Goal: Task Accomplishment & Management: Use online tool/utility

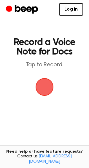
click at [46, 87] on span "button" at bounding box center [44, 87] width 17 height 17
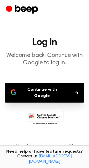
click at [48, 90] on button "Continue with Google" at bounding box center [44, 93] width 79 height 20
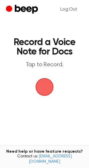
click at [49, 90] on span "button" at bounding box center [44, 87] width 17 height 17
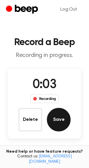
click at [66, 119] on button "Save" at bounding box center [59, 120] width 24 height 24
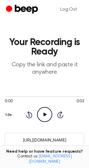
click at [44, 114] on icon at bounding box center [44, 115] width 3 height 4
